Goal: Transaction & Acquisition: Purchase product/service

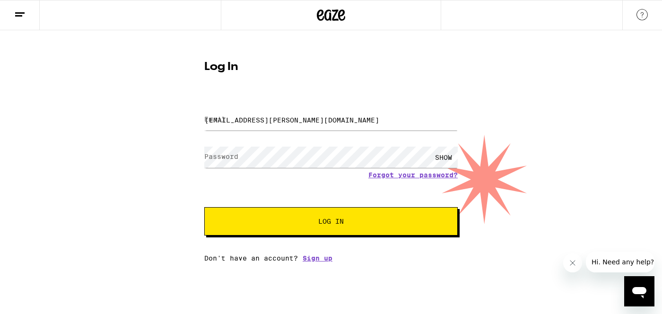
click at [336, 218] on span "Log In" at bounding box center [331, 221] width 26 height 7
click at [316, 231] on button "Log In" at bounding box center [330, 221] width 253 height 28
click at [330, 220] on span "Log In" at bounding box center [331, 221] width 26 height 7
click at [400, 168] on div "SHOW" at bounding box center [330, 157] width 253 height 28
click at [204, 207] on button "Log In" at bounding box center [330, 221] width 253 height 28
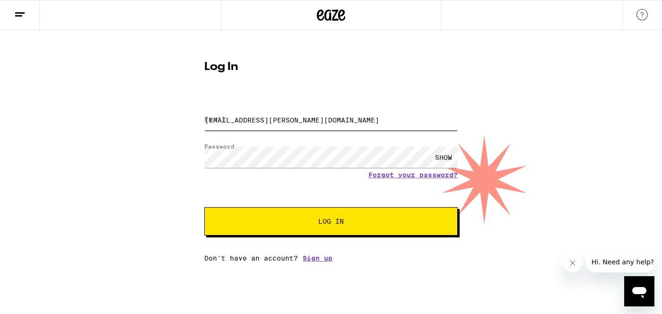
click at [369, 125] on input "[EMAIL_ADDRESS][PERSON_NAME][DOMAIN_NAME]" at bounding box center [330, 119] width 253 height 21
type input "[PERSON_NAME][EMAIL_ADDRESS][PERSON_NAME][DOMAIN_NAME]\"
click at [386, 232] on button "Log In" at bounding box center [330, 221] width 253 height 28
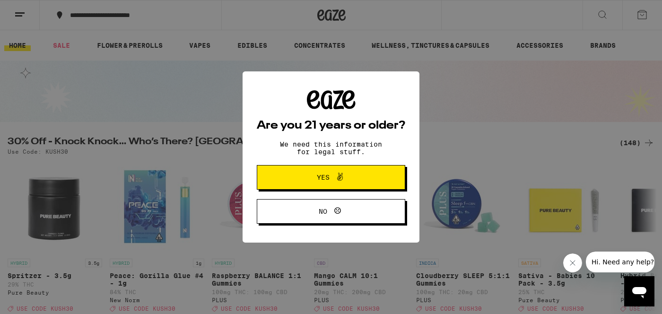
click at [310, 168] on button "Yes" at bounding box center [331, 177] width 148 height 25
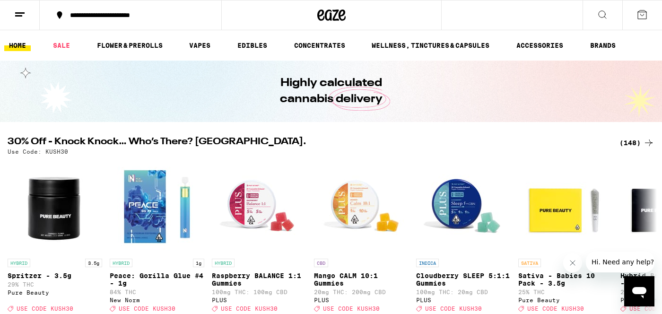
click at [84, 18] on div "**********" at bounding box center [136, 15] width 142 height 7
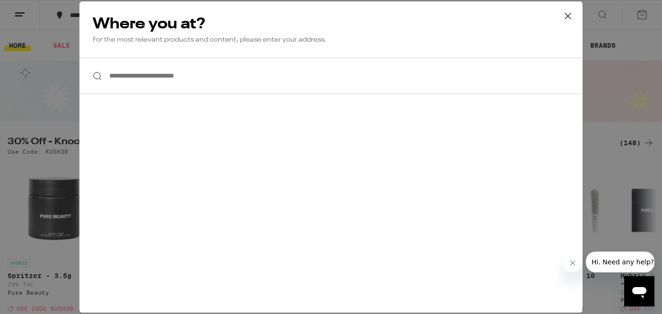
click at [28, 23] on div "**********" at bounding box center [331, 157] width 662 height 314
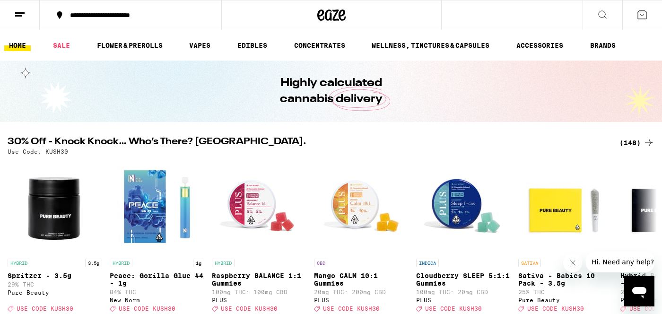
click at [21, 17] on icon at bounding box center [19, 14] width 11 height 11
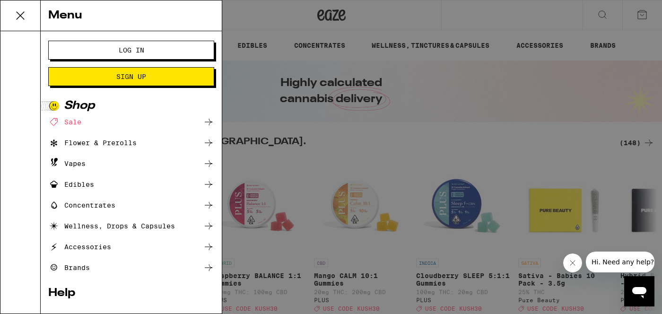
click at [91, 54] on button "Log In" at bounding box center [131, 50] width 166 height 19
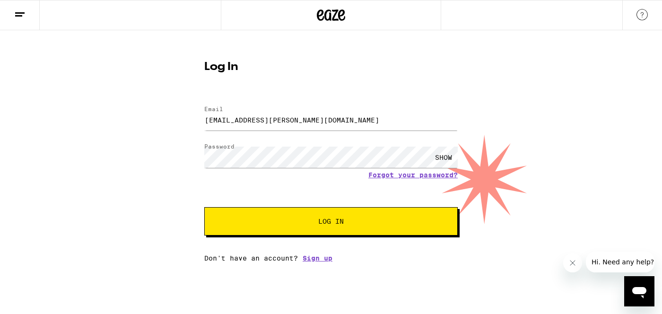
click at [289, 219] on button "Log In" at bounding box center [330, 221] width 253 height 28
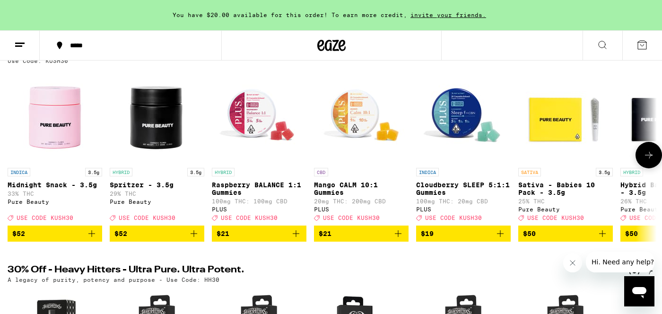
scroll to position [122, 0]
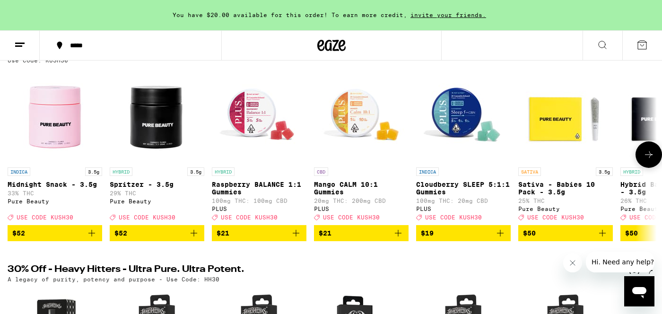
click at [645, 166] on button at bounding box center [648, 154] width 26 height 26
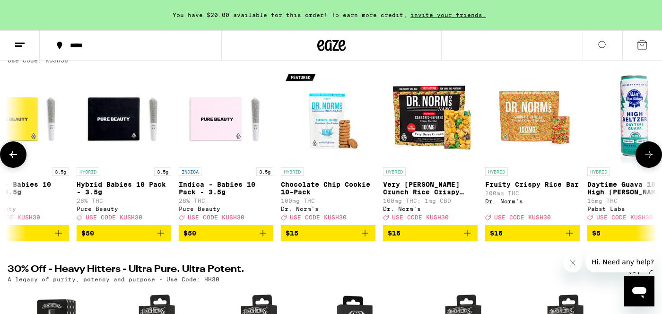
scroll to position [0, 544]
click at [645, 166] on button at bounding box center [648, 154] width 26 height 26
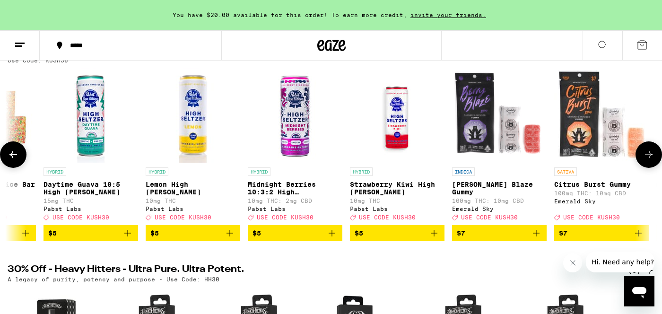
click at [645, 166] on button at bounding box center [648, 154] width 26 height 26
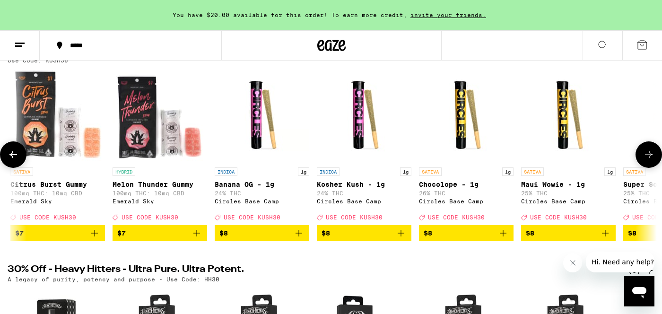
scroll to position [0, 1631]
click at [645, 166] on button at bounding box center [648, 154] width 26 height 26
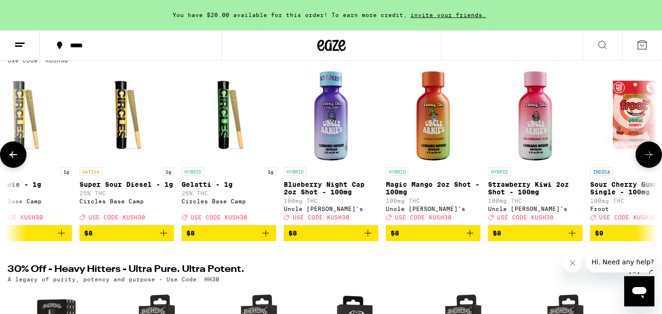
click at [645, 166] on button at bounding box center [648, 154] width 26 height 26
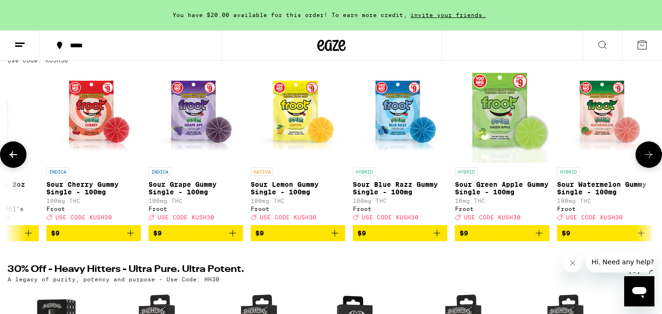
click at [645, 166] on button at bounding box center [648, 154] width 26 height 26
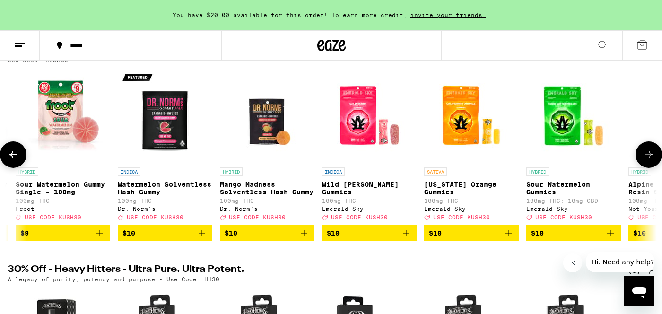
scroll to position [0, 3262]
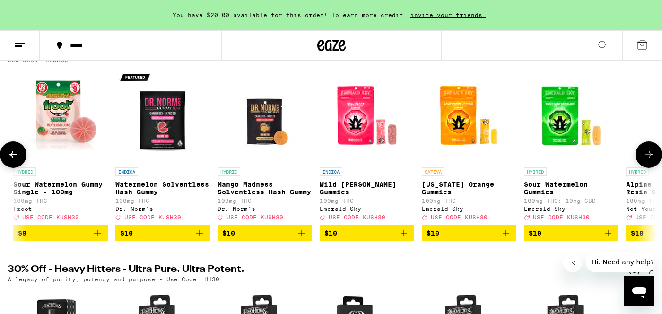
click at [645, 166] on button at bounding box center [648, 154] width 26 height 26
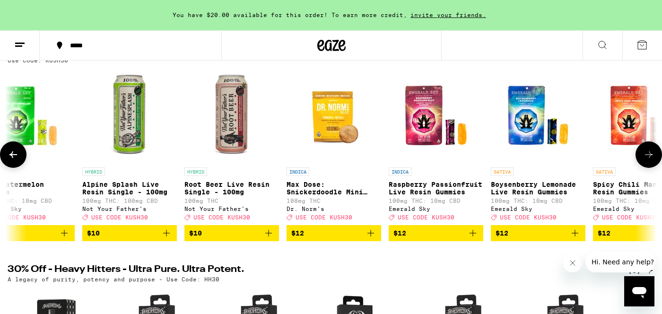
click at [645, 166] on button at bounding box center [648, 154] width 26 height 26
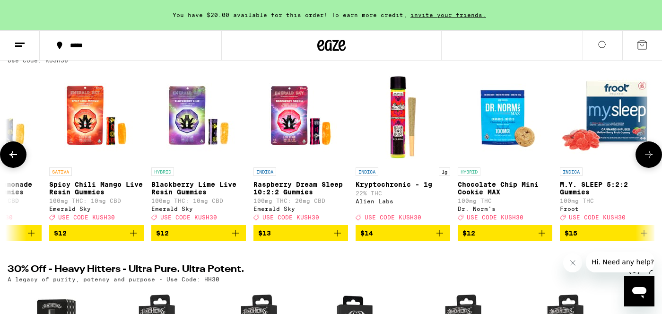
click at [645, 166] on button at bounding box center [648, 154] width 26 height 26
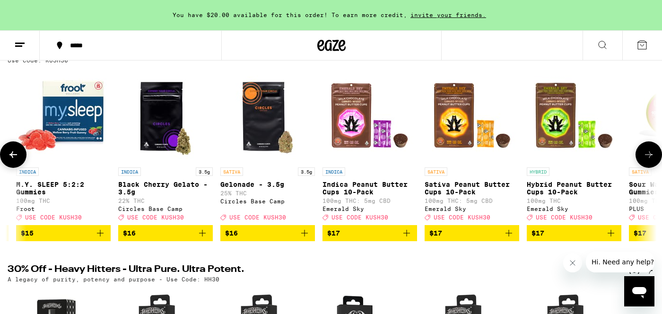
click at [645, 166] on button at bounding box center [648, 154] width 26 height 26
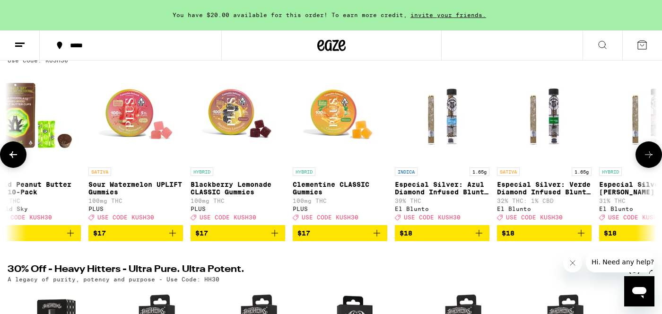
scroll to position [0, 5437]
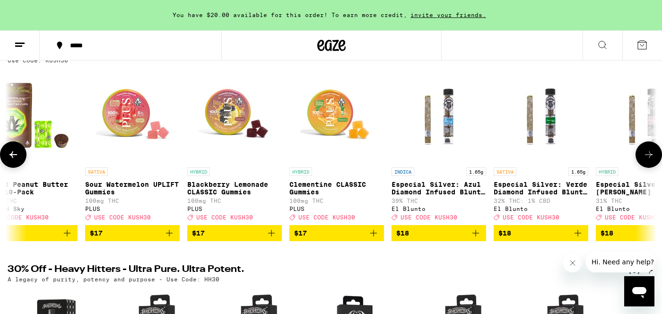
click at [645, 166] on button at bounding box center [648, 154] width 26 height 26
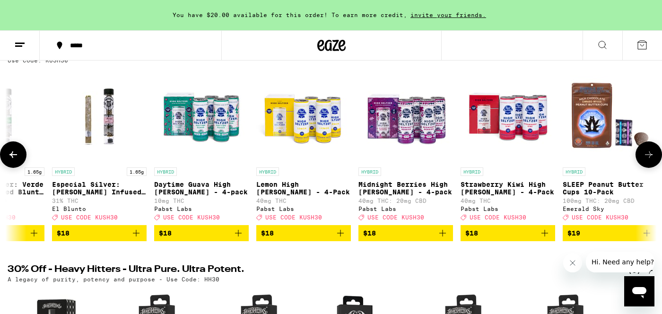
click at [645, 166] on button at bounding box center [648, 154] width 26 height 26
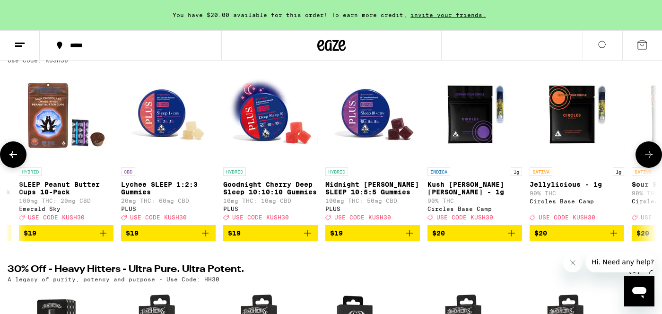
scroll to position [0, 6525]
click at [645, 166] on button at bounding box center [648, 154] width 26 height 26
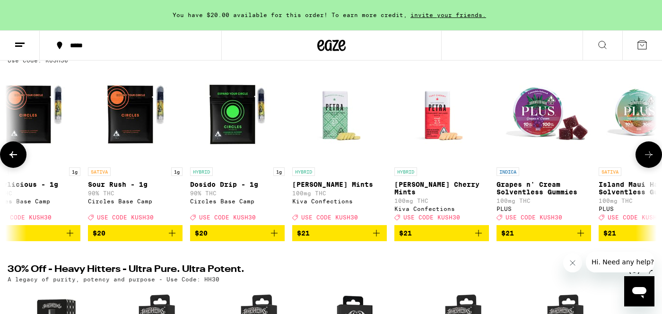
click at [645, 166] on button at bounding box center [648, 154] width 26 height 26
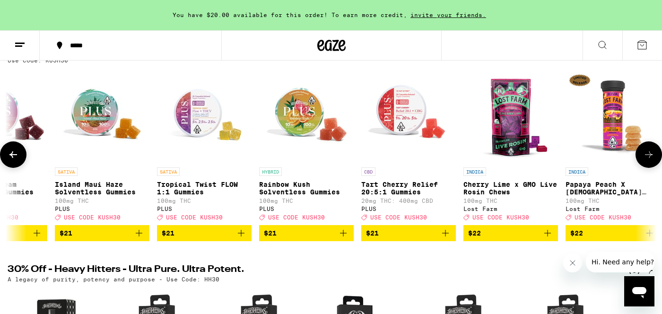
scroll to position [0, 7612]
click at [645, 166] on button at bounding box center [648, 154] width 26 height 26
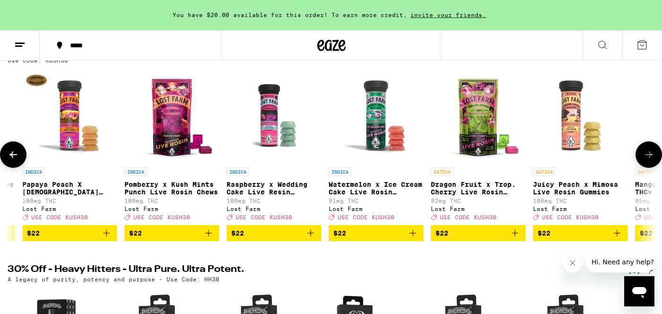
scroll to position [0, 8156]
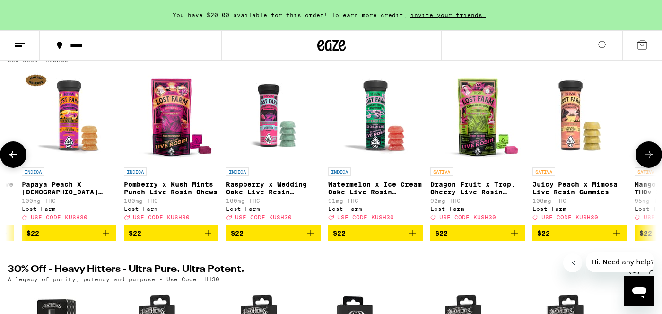
click at [645, 166] on button at bounding box center [648, 154] width 26 height 26
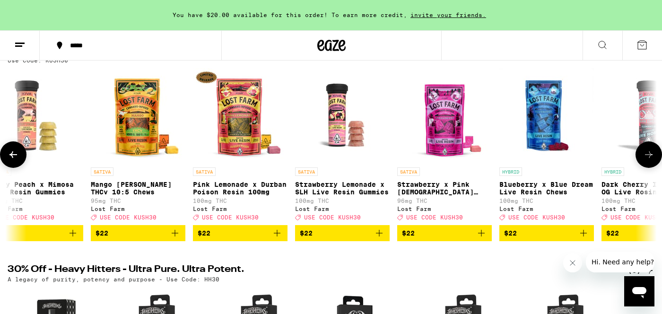
click at [645, 166] on button at bounding box center [648, 154] width 26 height 26
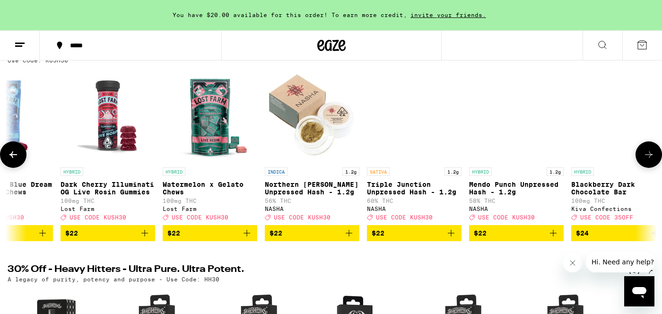
scroll to position [0, 9244]
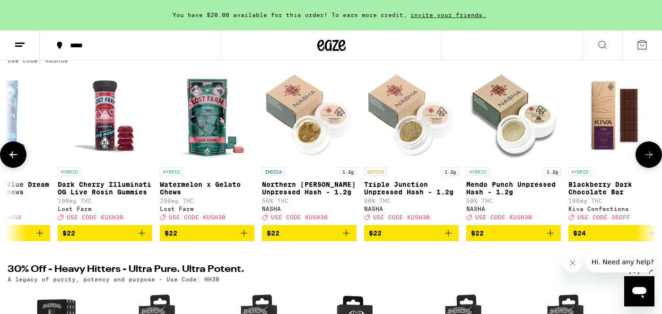
click at [14, 158] on icon at bounding box center [13, 154] width 11 height 11
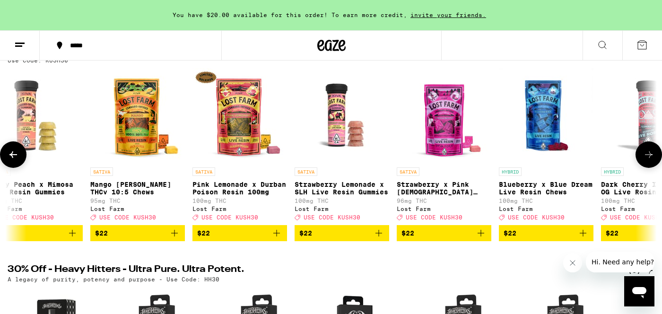
scroll to position [0, 8700]
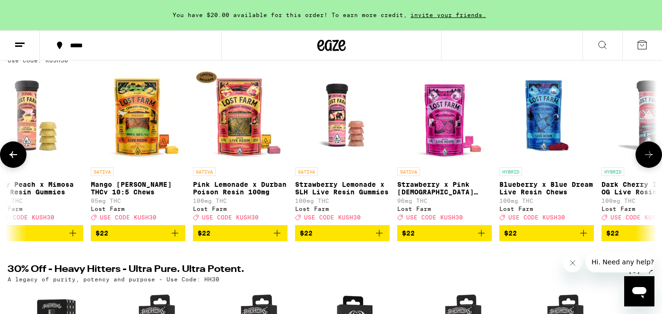
click at [12, 164] on button at bounding box center [13, 154] width 26 height 26
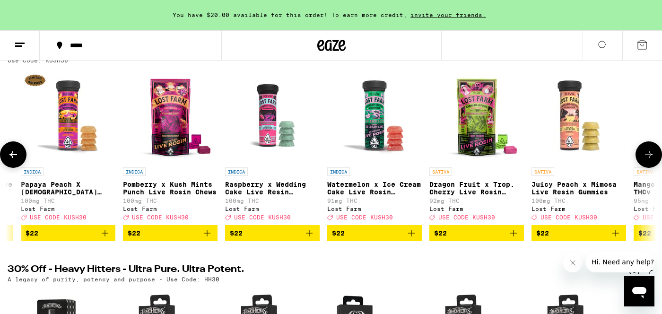
scroll to position [0, 8156]
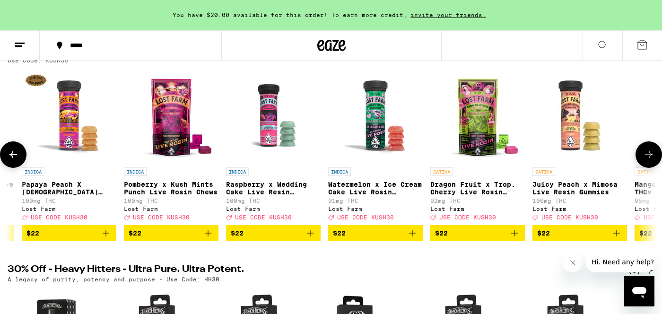
click at [12, 160] on icon at bounding box center [13, 154] width 11 height 11
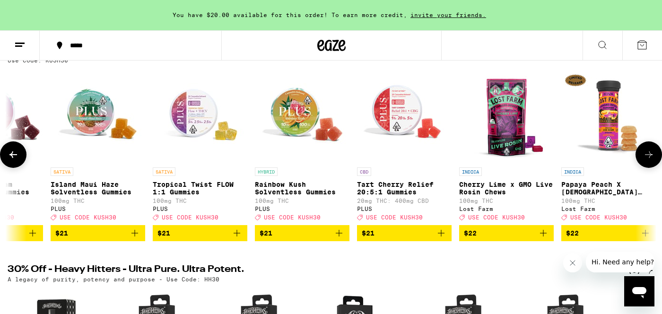
scroll to position [0, 7612]
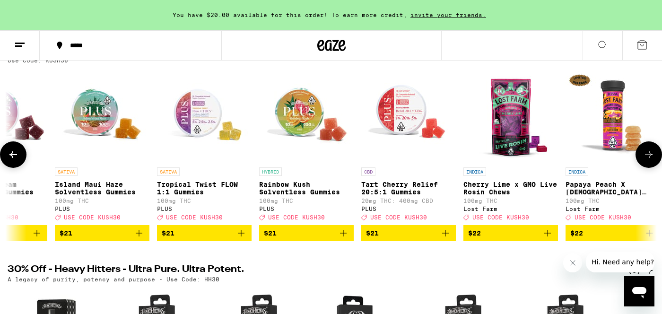
click at [12, 160] on icon at bounding box center [13, 154] width 11 height 11
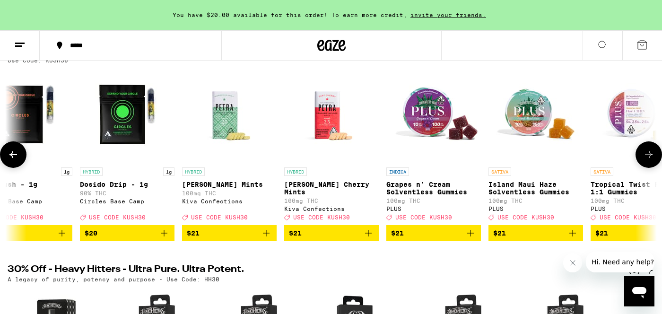
click at [12, 160] on icon at bounding box center [13, 154] width 11 height 11
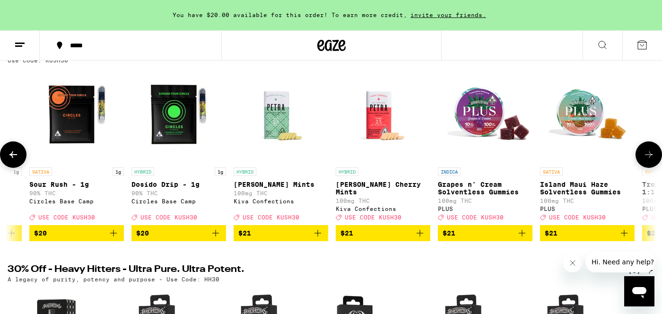
click at [12, 160] on icon at bounding box center [13, 154] width 11 height 11
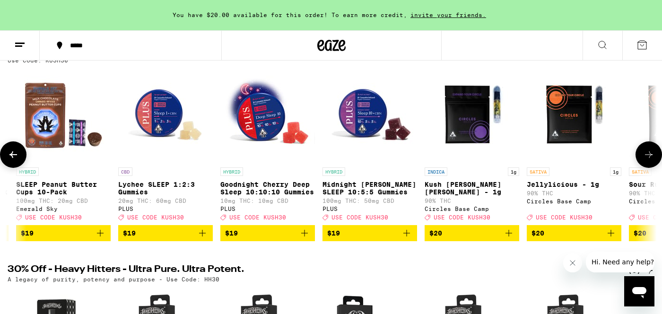
click at [12, 160] on icon at bounding box center [13, 154] width 11 height 11
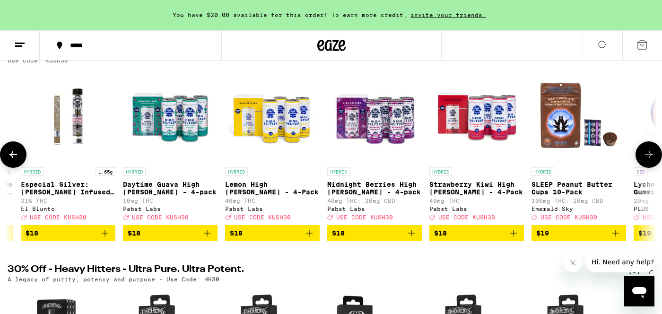
click at [12, 160] on icon at bounding box center [13, 154] width 11 height 11
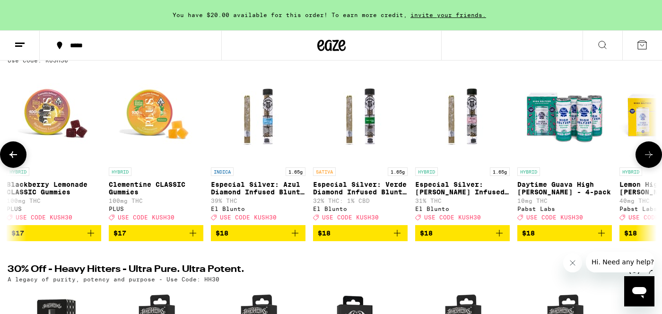
click at [12, 160] on icon at bounding box center [13, 154] width 11 height 11
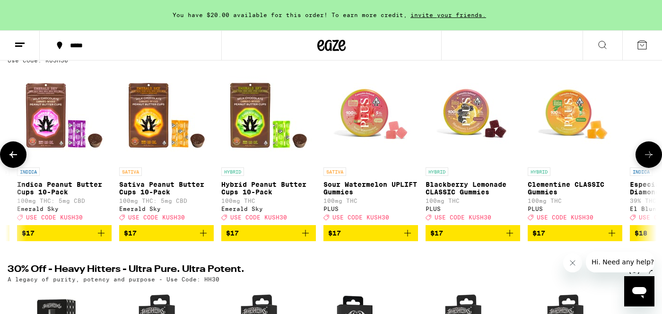
click at [12, 160] on icon at bounding box center [13, 154] width 11 height 11
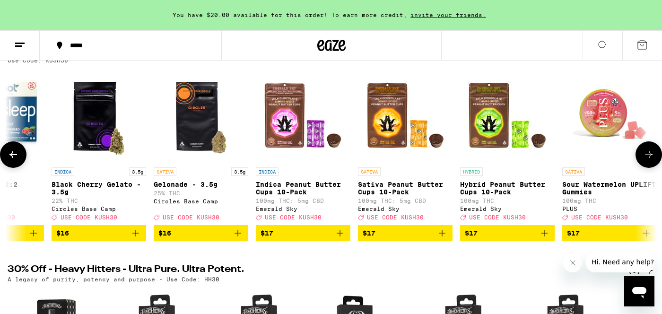
click at [12, 160] on icon at bounding box center [13, 154] width 11 height 11
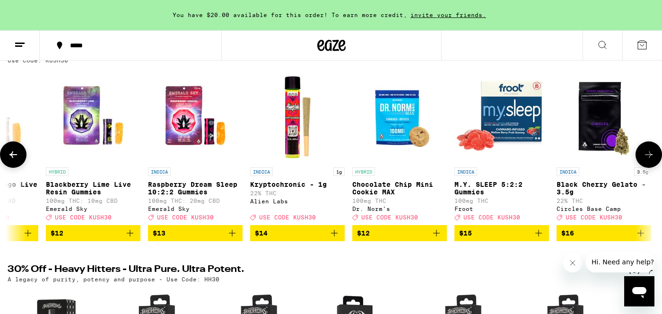
click at [12, 160] on icon at bounding box center [13, 154] width 11 height 11
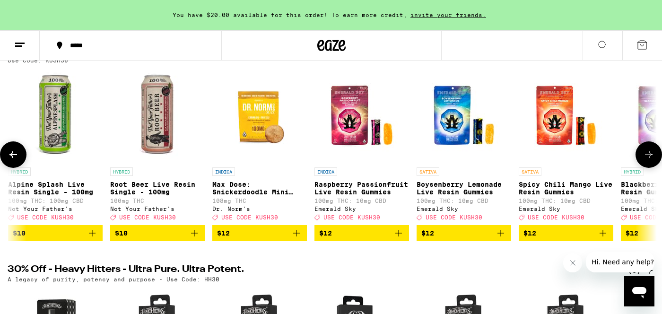
click at [12, 160] on icon at bounding box center [13, 154] width 11 height 11
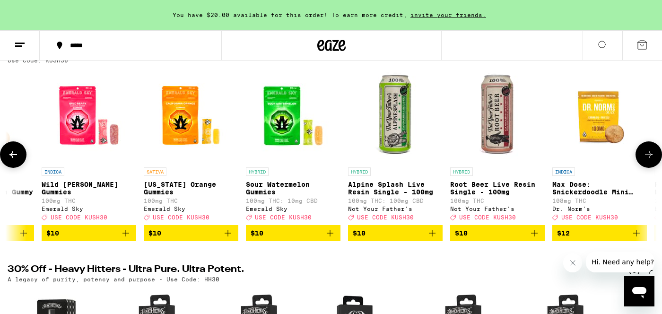
click at [12, 160] on icon at bounding box center [13, 154] width 11 height 11
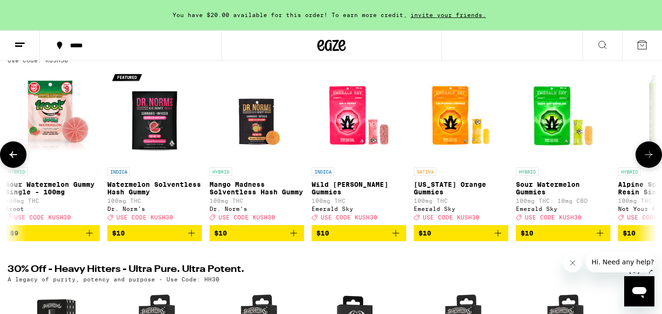
click at [12, 160] on icon at bounding box center [13, 154] width 11 height 11
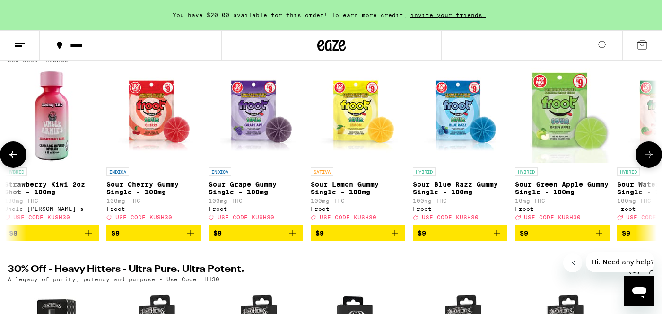
click at [12, 160] on icon at bounding box center [13, 154] width 11 height 11
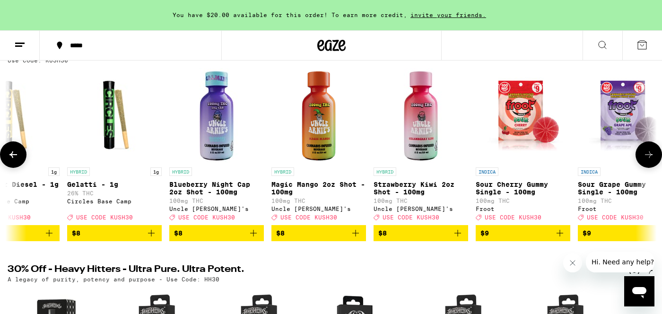
click at [12, 160] on icon at bounding box center [13, 154] width 11 height 11
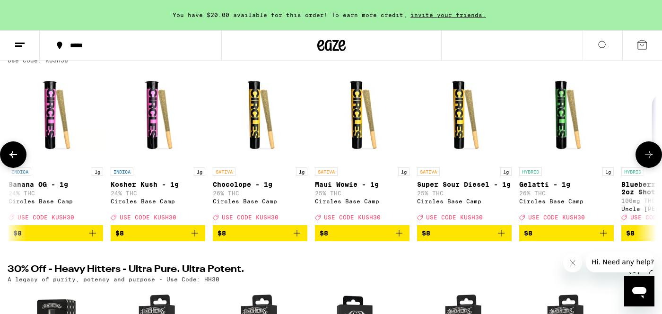
click at [12, 160] on icon at bounding box center [13, 154] width 11 height 11
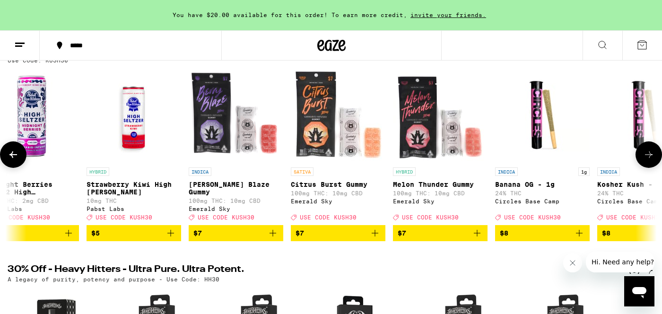
click at [12, 160] on icon at bounding box center [13, 154] width 11 height 11
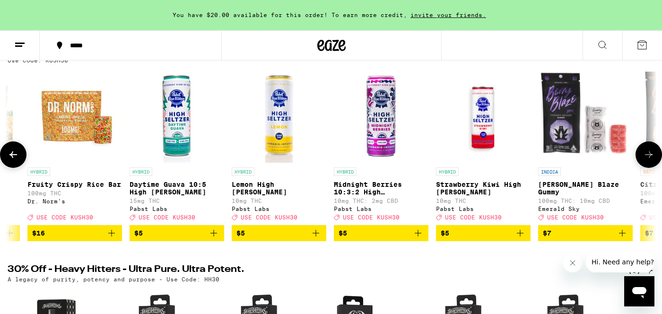
click at [12, 160] on icon at bounding box center [13, 154] width 11 height 11
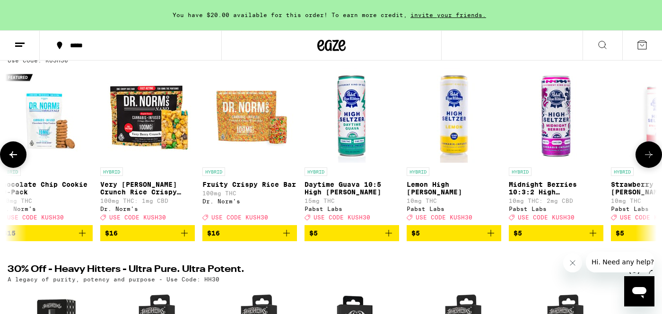
click at [12, 160] on icon at bounding box center [13, 154] width 11 height 11
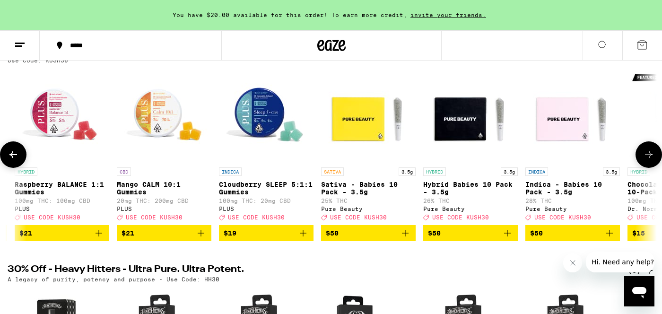
click at [12, 160] on icon at bounding box center [13, 154] width 11 height 11
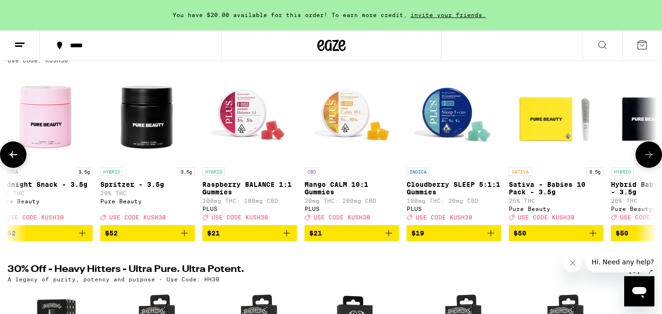
click at [12, 160] on icon at bounding box center [13, 154] width 11 height 11
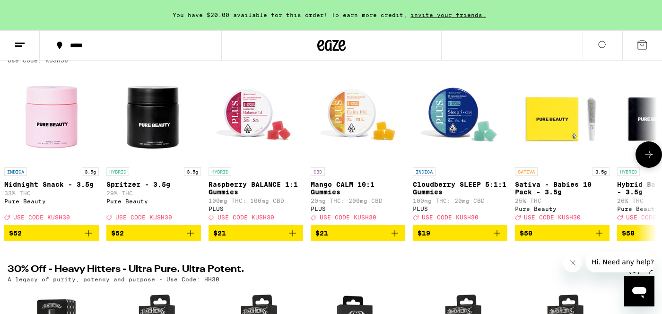
click at [13, 155] on button at bounding box center [13, 155] width 0 height 0
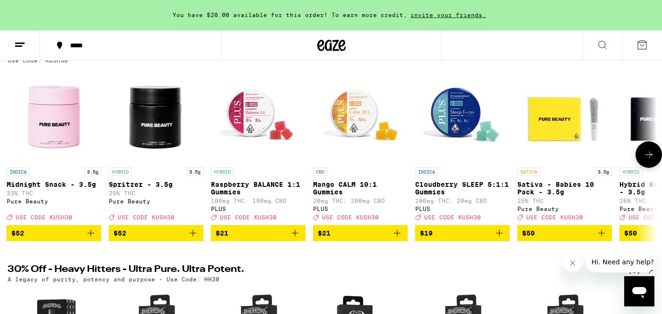
scroll to position [0, 0]
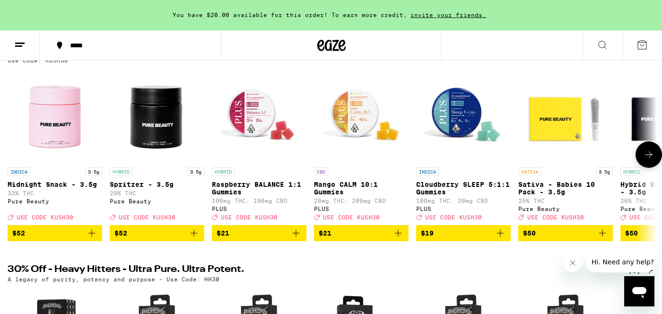
click at [12, 164] on div at bounding box center [13, 154] width 26 height 26
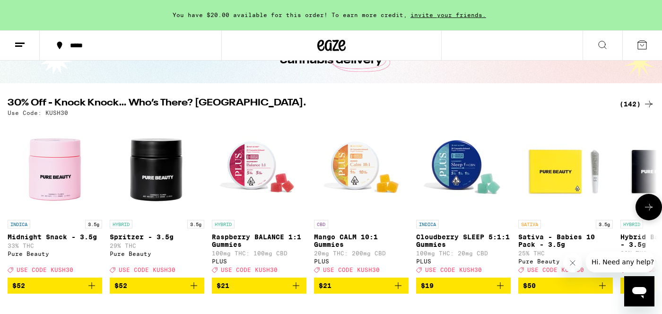
scroll to position [69, 0]
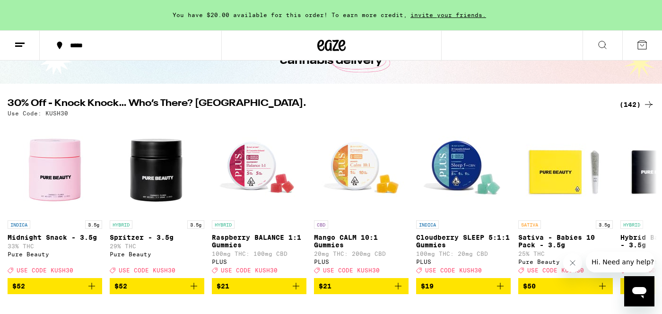
click at [57, 107] on h2 "30% Off - Knock Knock… Who’s There? [GEOGRAPHIC_DATA]." at bounding box center [308, 104] width 600 height 11
click at [631, 103] on div "(142)" at bounding box center [636, 104] width 35 height 11
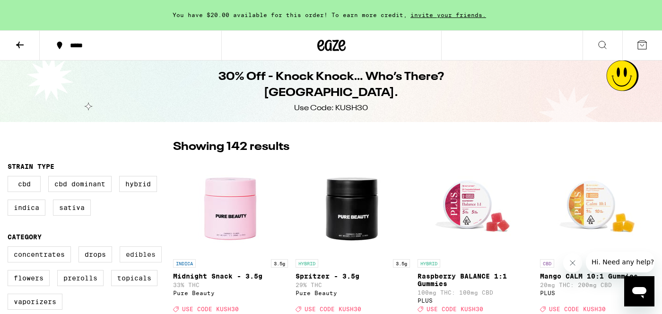
click at [139, 262] on label "Edibles" at bounding box center [141, 254] width 42 height 16
click at [10, 248] on input "Edibles" at bounding box center [9, 248] width 0 height 0
checkbox input "true"
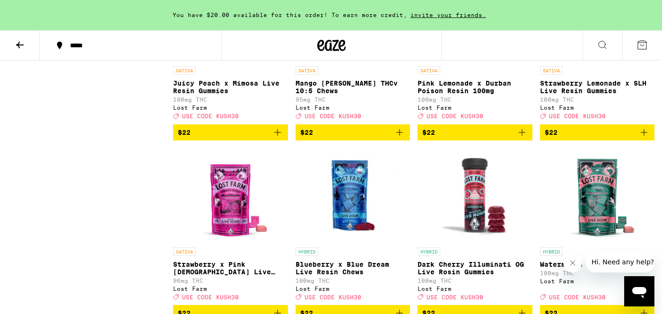
scroll to position [3084, 0]
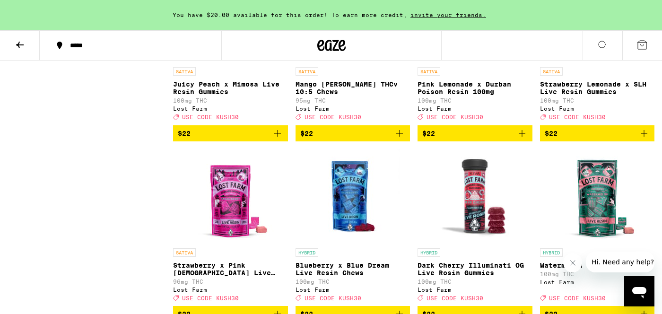
click at [402, 139] on icon "Add to bag" at bounding box center [399, 133] width 11 height 11
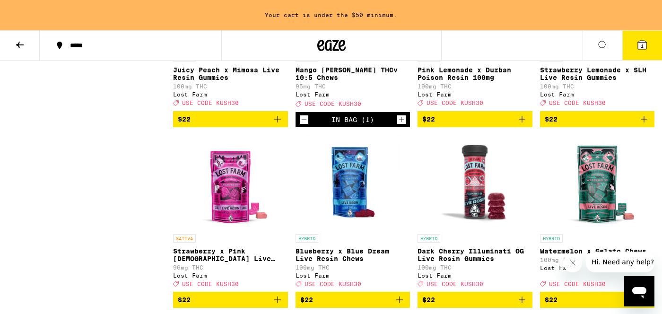
scroll to position [3091, 0]
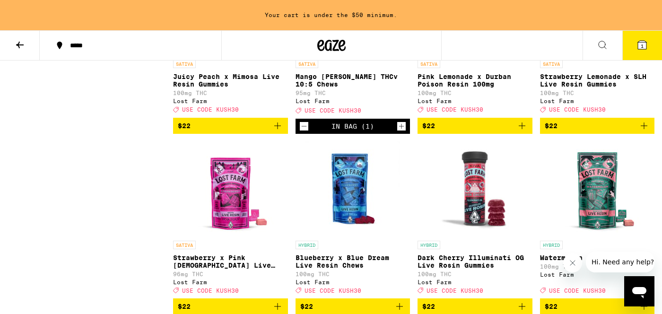
click at [349, 55] on div "Open page for Mango Jack Herer THCv 10:5 Chews from Lost Farm" at bounding box center [352, 7] width 95 height 95
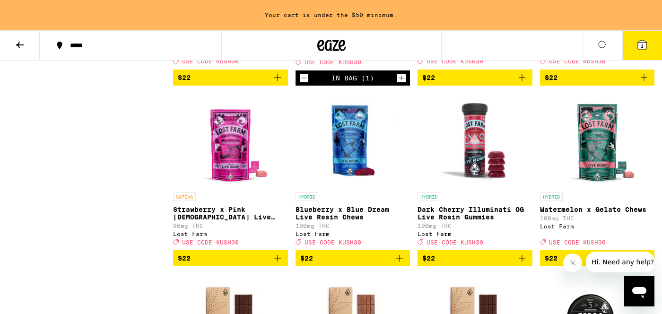
click at [353, 188] on img "Open page for Blueberry x Blue Dream Live Resin Chews from Lost Farm" at bounding box center [352, 140] width 95 height 95
click at [354, 188] on img "Open page for Blueberry x Blue Dream Live Resin Chews from Lost Farm" at bounding box center [352, 140] width 95 height 95
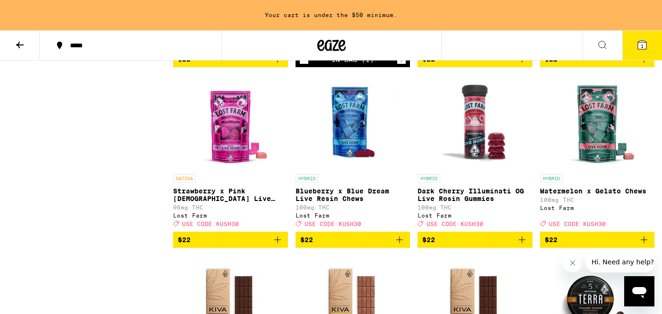
scroll to position [3269, 0]
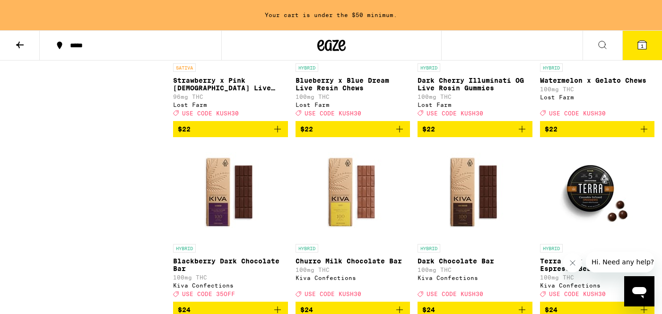
click at [392, 135] on span "$22" at bounding box center [352, 128] width 105 height 11
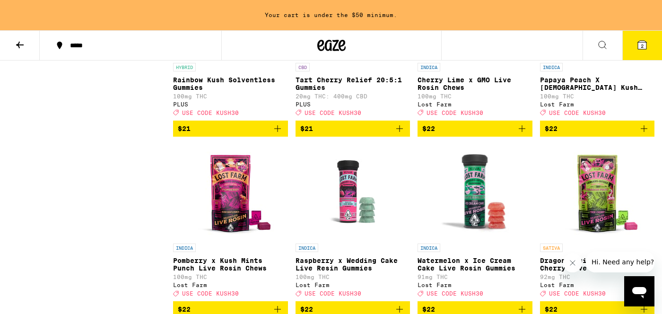
scroll to position [2722, 0]
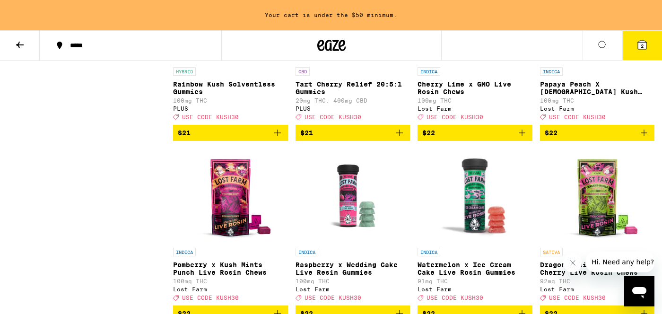
click at [478, 62] on img "Open page for Cherry Lime x GMO Live Rosin Chews from Lost Farm" at bounding box center [474, 15] width 95 height 95
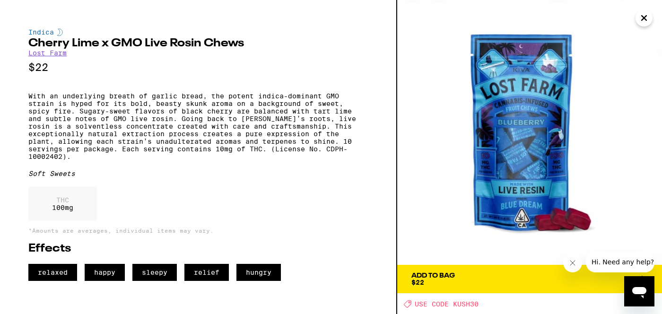
click at [644, 17] on icon "Close" at bounding box center [643, 18] width 11 height 14
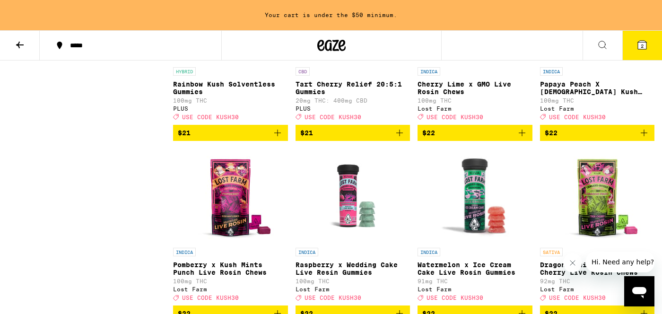
click at [477, 62] on img "Open page for Cherry Lime x GMO Live Rosin Chews from Lost Farm" at bounding box center [474, 15] width 95 height 95
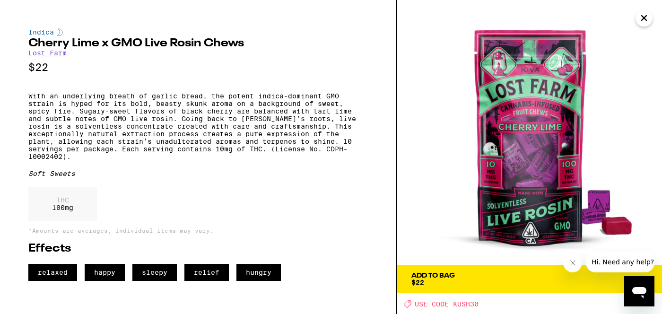
click at [644, 20] on icon "Close" at bounding box center [643, 18] width 11 height 14
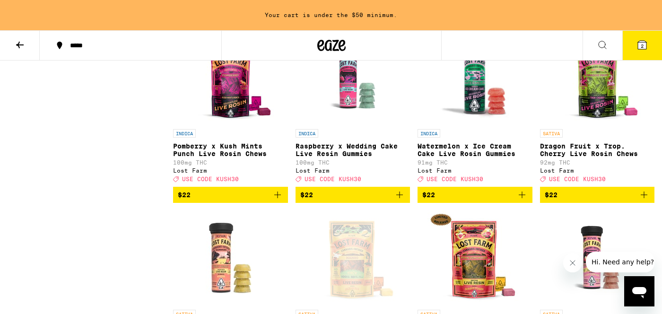
scroll to position [2868, 0]
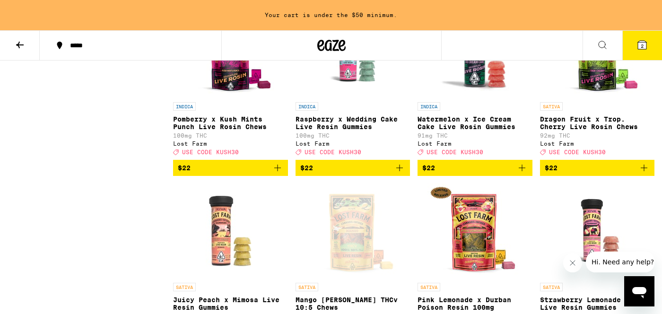
click at [227, 97] on img "Open page for Pomberry x Kush Mints Punch Live Rosin Chews from Lost Farm" at bounding box center [230, 50] width 95 height 95
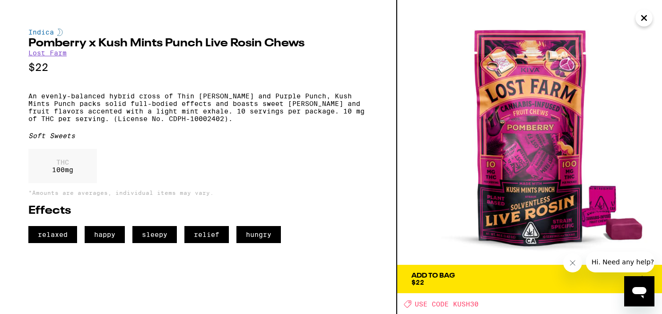
click at [635, 17] on img at bounding box center [529, 132] width 265 height 265
click at [644, 19] on icon "Close" at bounding box center [643, 18] width 11 height 14
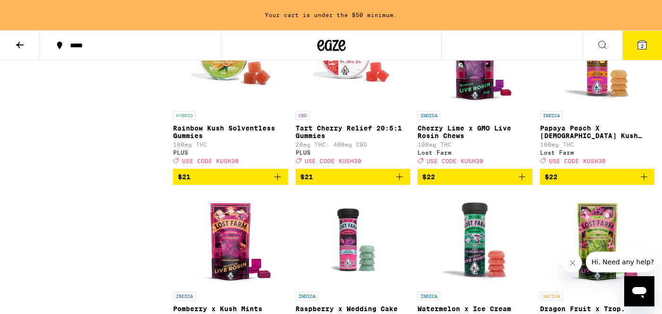
scroll to position [2731, 0]
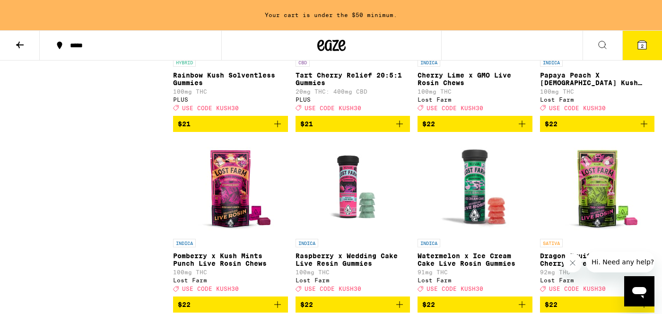
click at [487, 53] on img "Open page for Cherry Lime x GMO Live Rosin Chews from Lost Farm" at bounding box center [474, 6] width 95 height 95
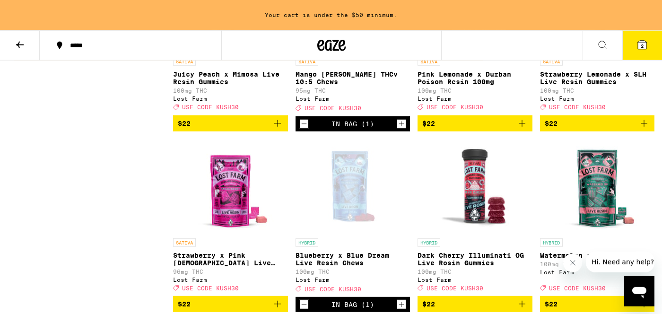
scroll to position [3093, 0]
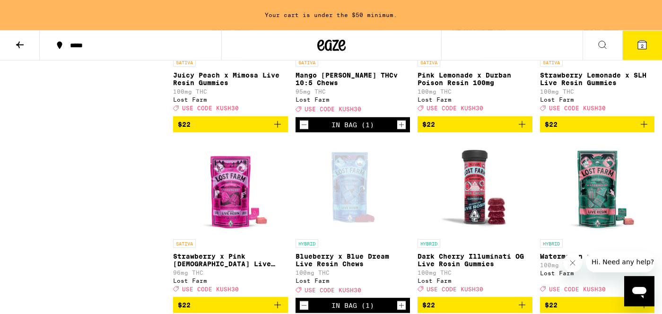
click at [226, 53] on img "Open page for Juicy Peach x Mimosa Live Resin Gummies from Lost Farm" at bounding box center [230, 6] width 95 height 95
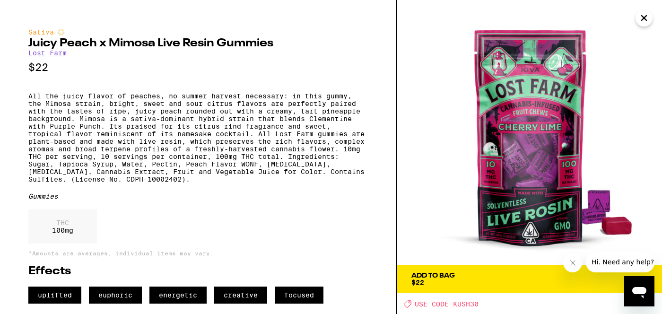
click at [651, 9] on img at bounding box center [529, 132] width 265 height 265
click at [643, 18] on icon "Close" at bounding box center [643, 18] width 11 height 14
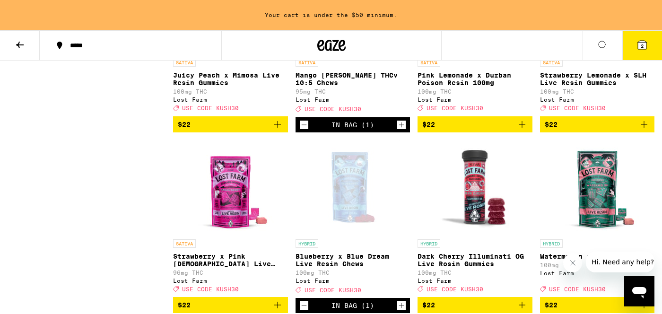
click at [211, 53] on img "Open page for Juicy Peach x Mimosa Live Resin Gummies from Lost Farm" at bounding box center [230, 6] width 95 height 95
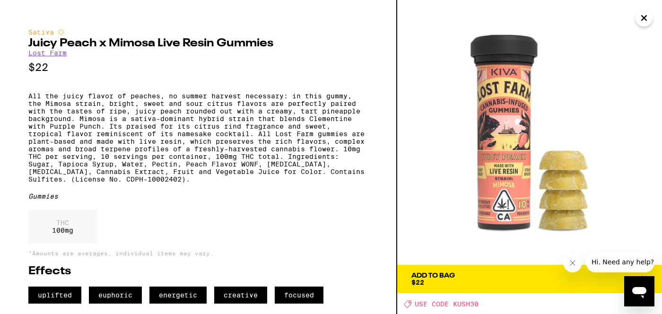
scroll to position [15, 0]
click at [449, 272] on div "Add To Bag $22" at bounding box center [432, 278] width 43 height 13
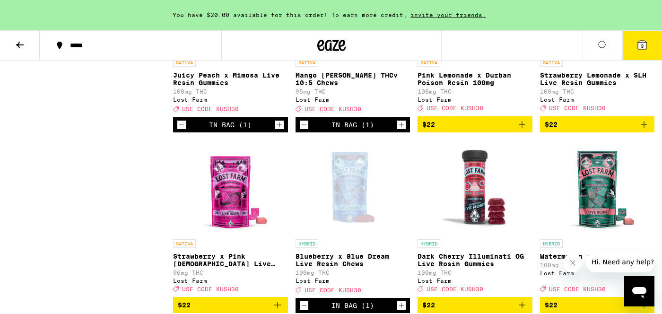
click at [589, 53] on img "Open page for Strawberry Lemonade x SLH Live Resin Gummies from Lost Farm" at bounding box center [597, 6] width 95 height 95
